Goal: Information Seeking & Learning: Find specific fact

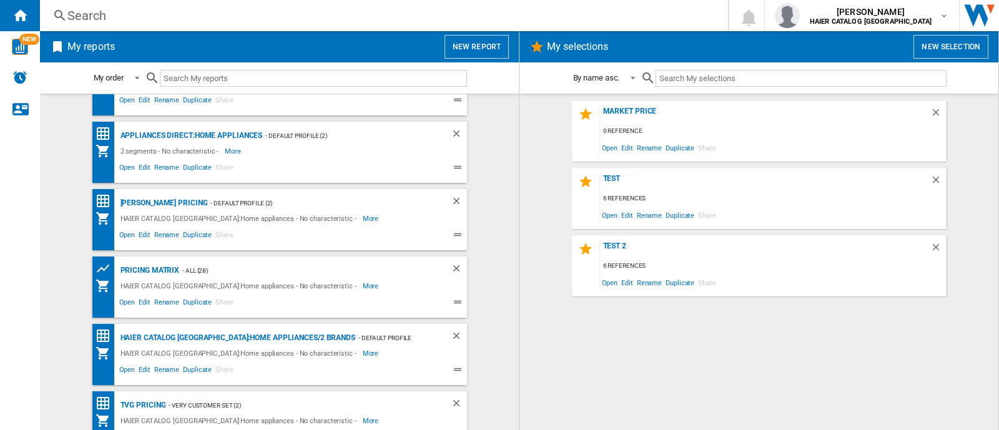
scroll to position [68, 0]
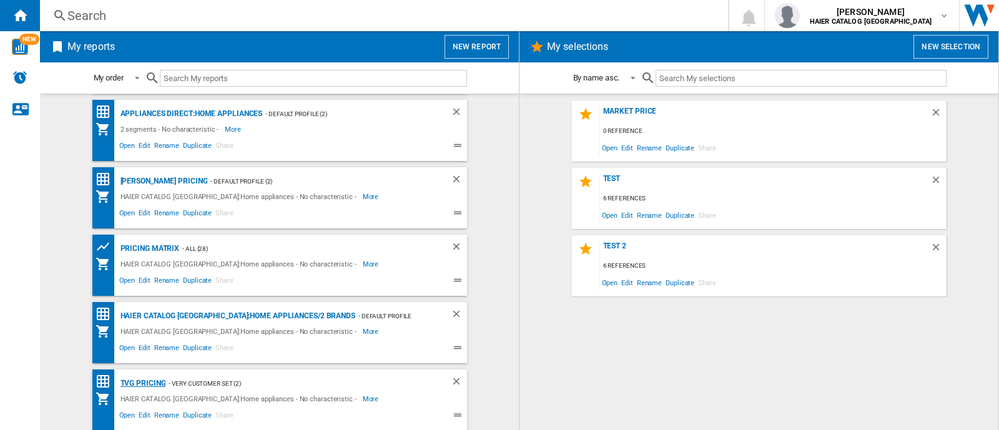
click at [145, 381] on div "TVG Pricing" at bounding box center [141, 384] width 49 height 16
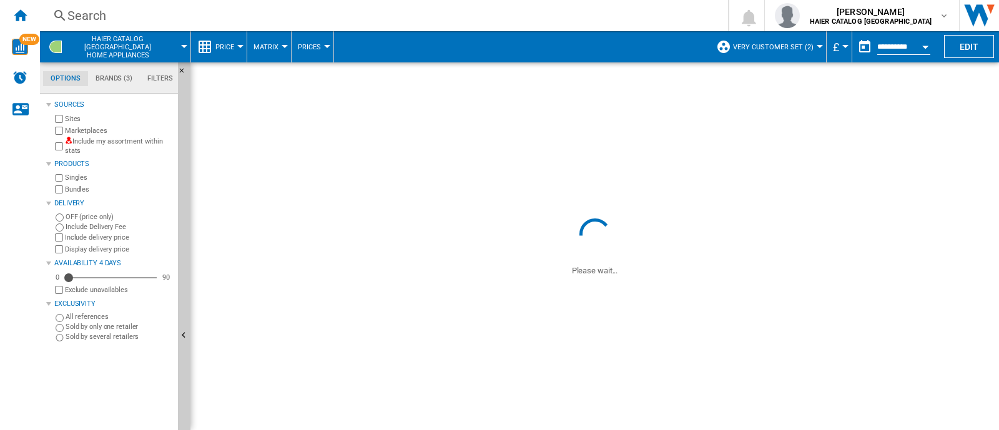
click at [798, 49] on span "Very customer set (2)" at bounding box center [773, 47] width 81 height 8
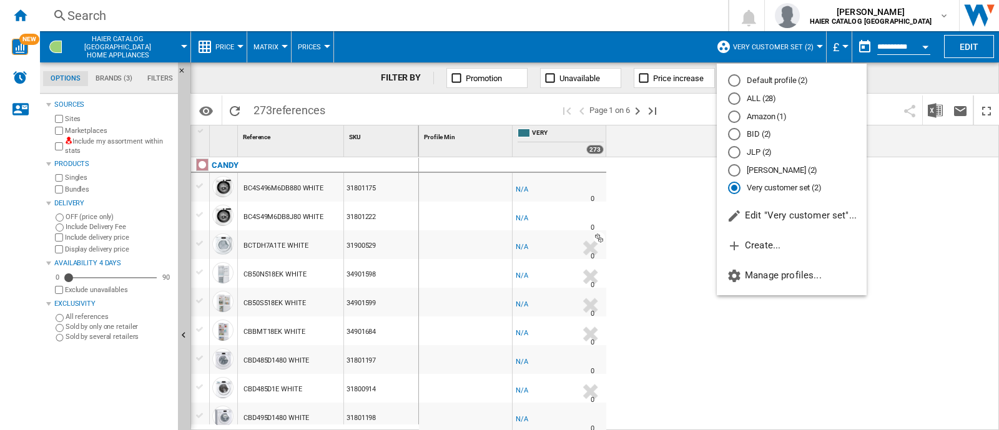
click at [764, 100] on md-radio-button "ALL (28)" at bounding box center [791, 99] width 127 height 12
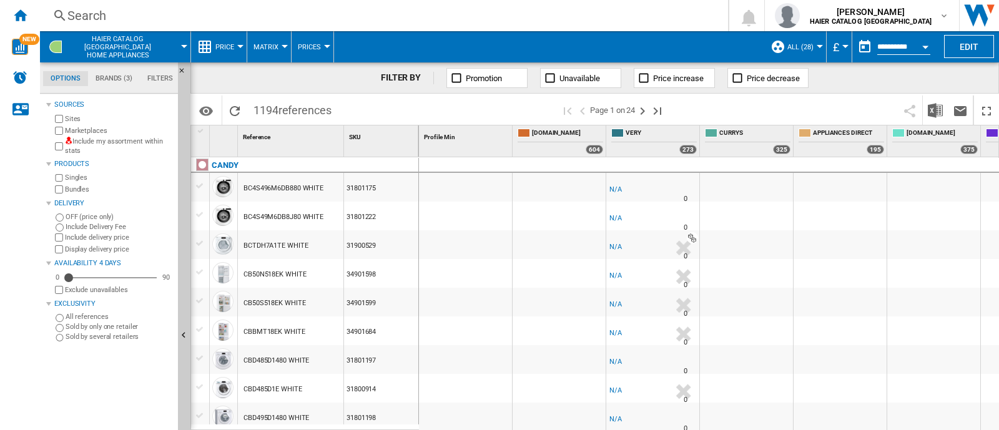
click at [106, 19] on div "Search" at bounding box center [381, 15] width 628 height 17
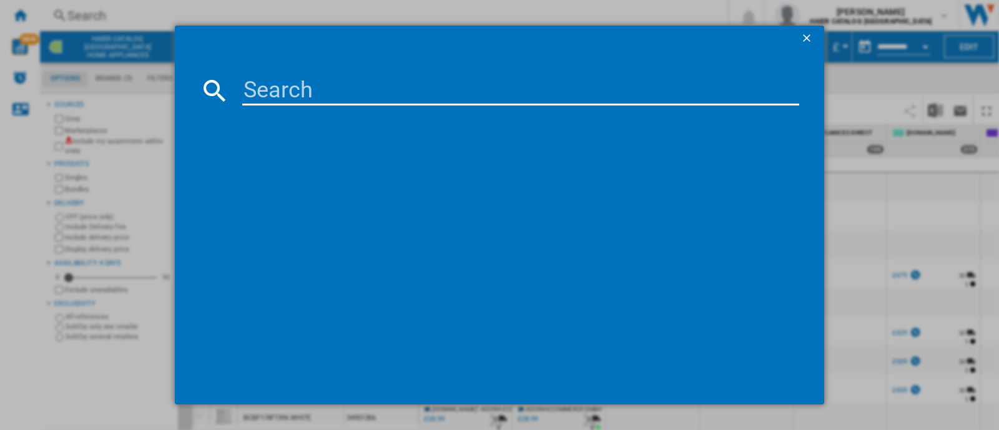
click at [260, 78] on input at bounding box center [520, 91] width 557 height 30
paste input "33801793"
type input "33801793"
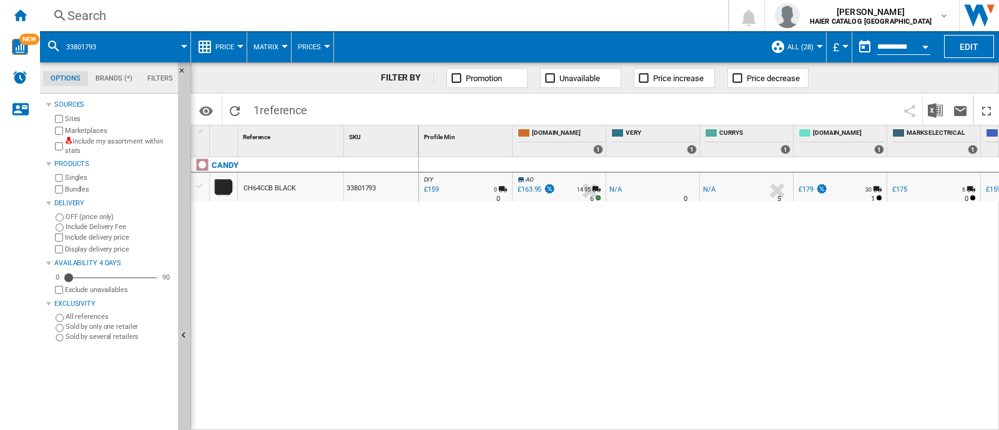
click at [829, 242] on div "DIY : UK DIY -1.0 % £159 % N/A 0 N/A 0 DIY : UK DIY AO -1.0 % £163.95 N/A" at bounding box center [709, 294] width 580 height 274
drag, startPoint x: 630, startPoint y: 191, endPoint x: 619, endPoint y: 191, distance: 11.2
click at [629, 191] on div "UK VERY -1.0 % -£1 % N/A NaN N/A 0 UK VERY" at bounding box center [652, 190] width 88 height 29
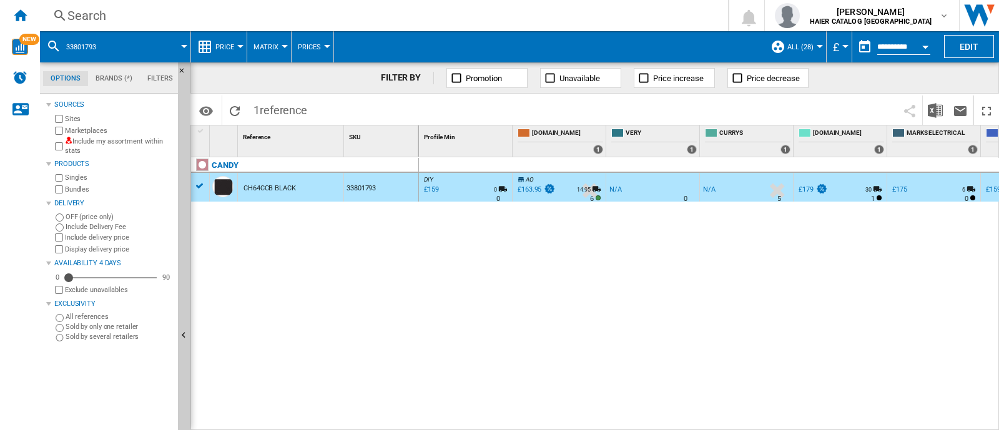
click at [609, 192] on div "N/A" at bounding box center [615, 189] width 12 height 12
click at [90, 214] on label "OFF (price only)" at bounding box center [119, 216] width 107 height 9
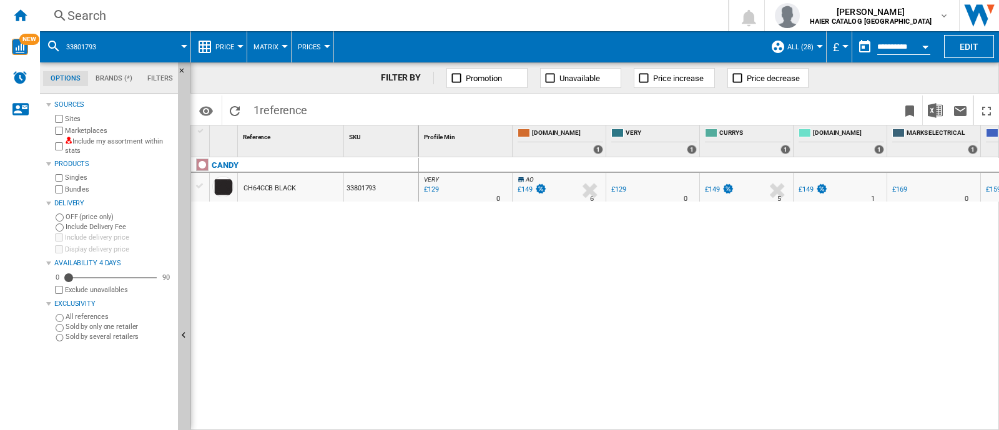
scroll to position [0, 47]
